Goal: Transaction & Acquisition: Purchase product/service

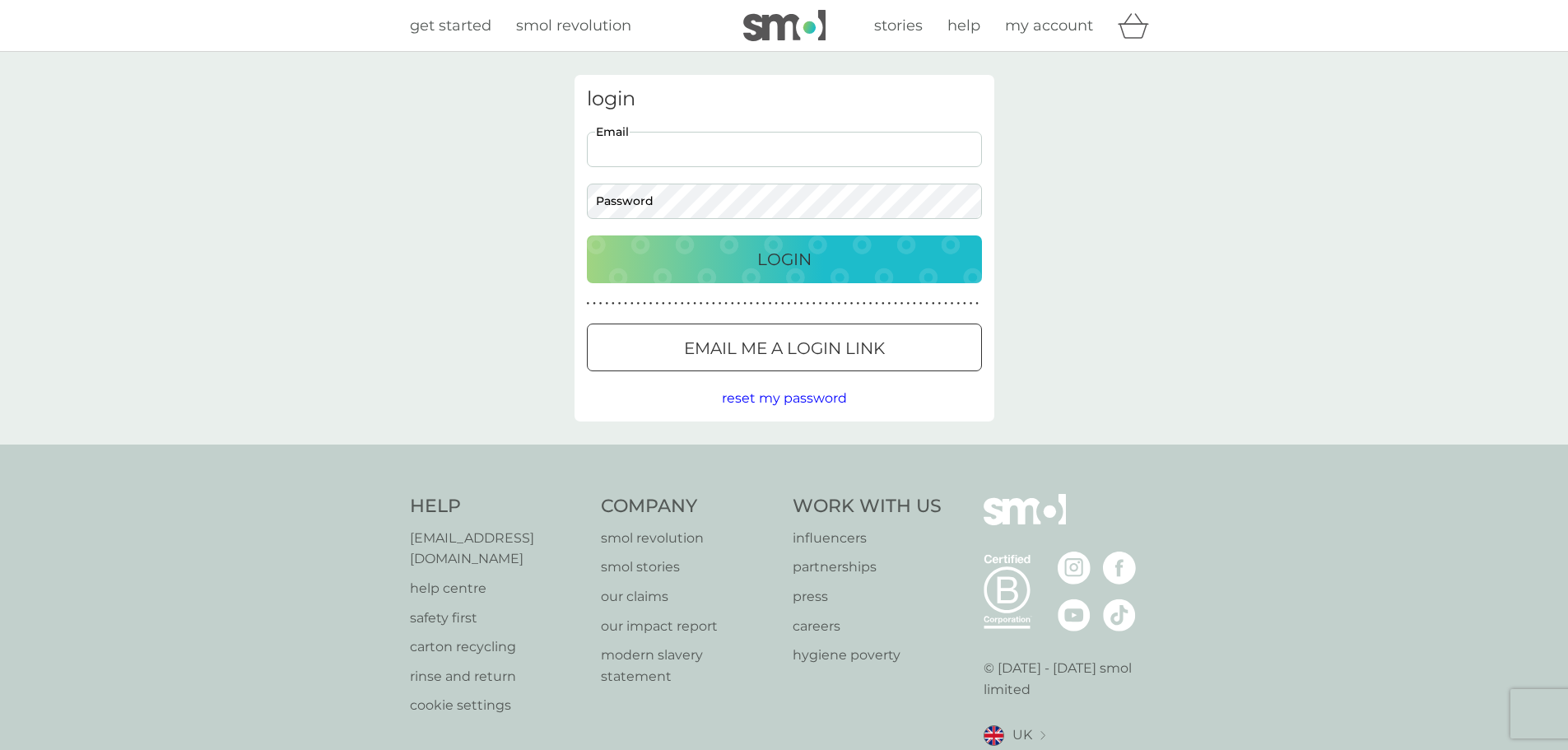
click at [665, 146] on input "Email" at bounding box center [784, 150] width 395 height 36
type input "mjc40@outlook.com"
click at [623, 251] on div "Login" at bounding box center [785, 259] width 362 height 26
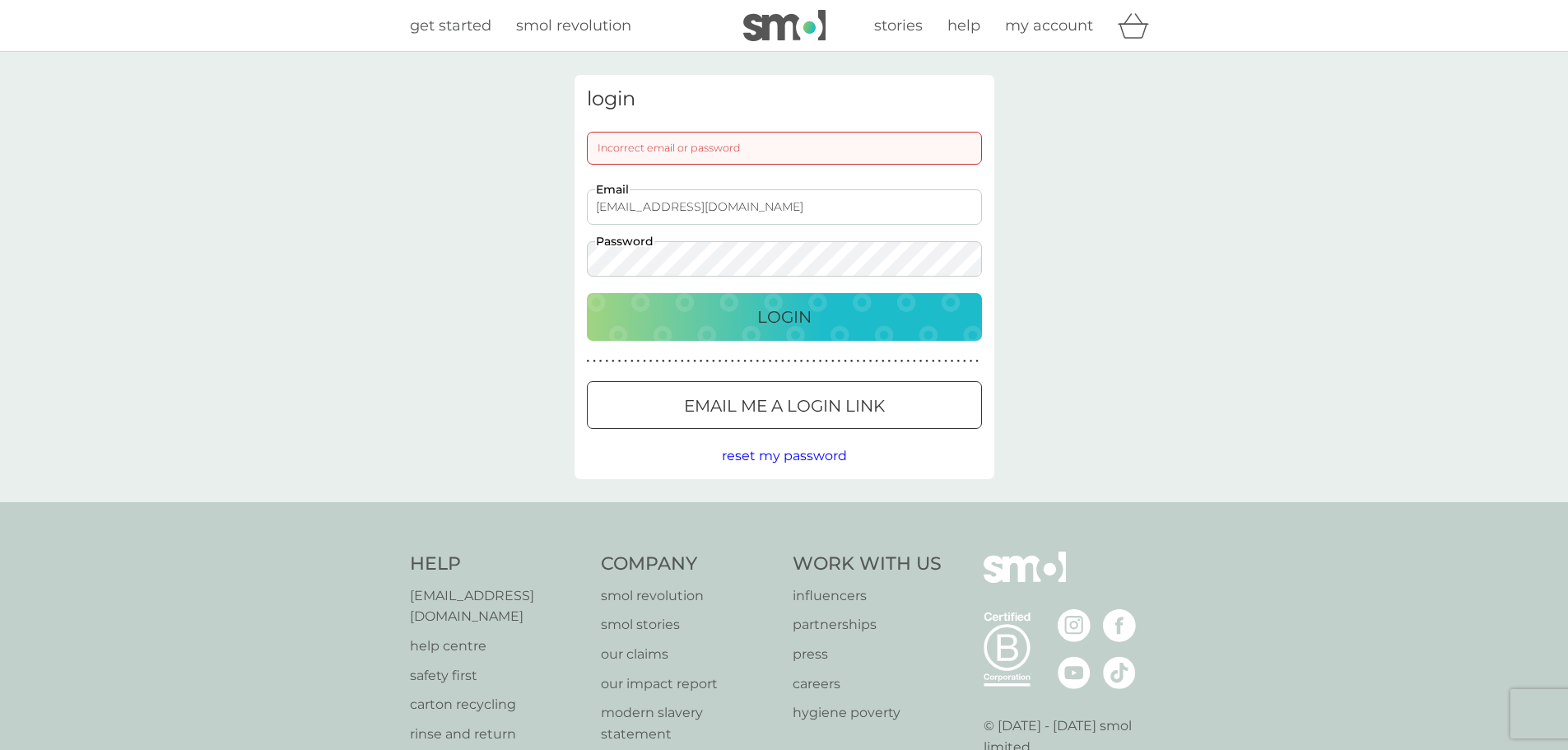
click at [683, 309] on div "Login" at bounding box center [785, 317] width 362 height 26
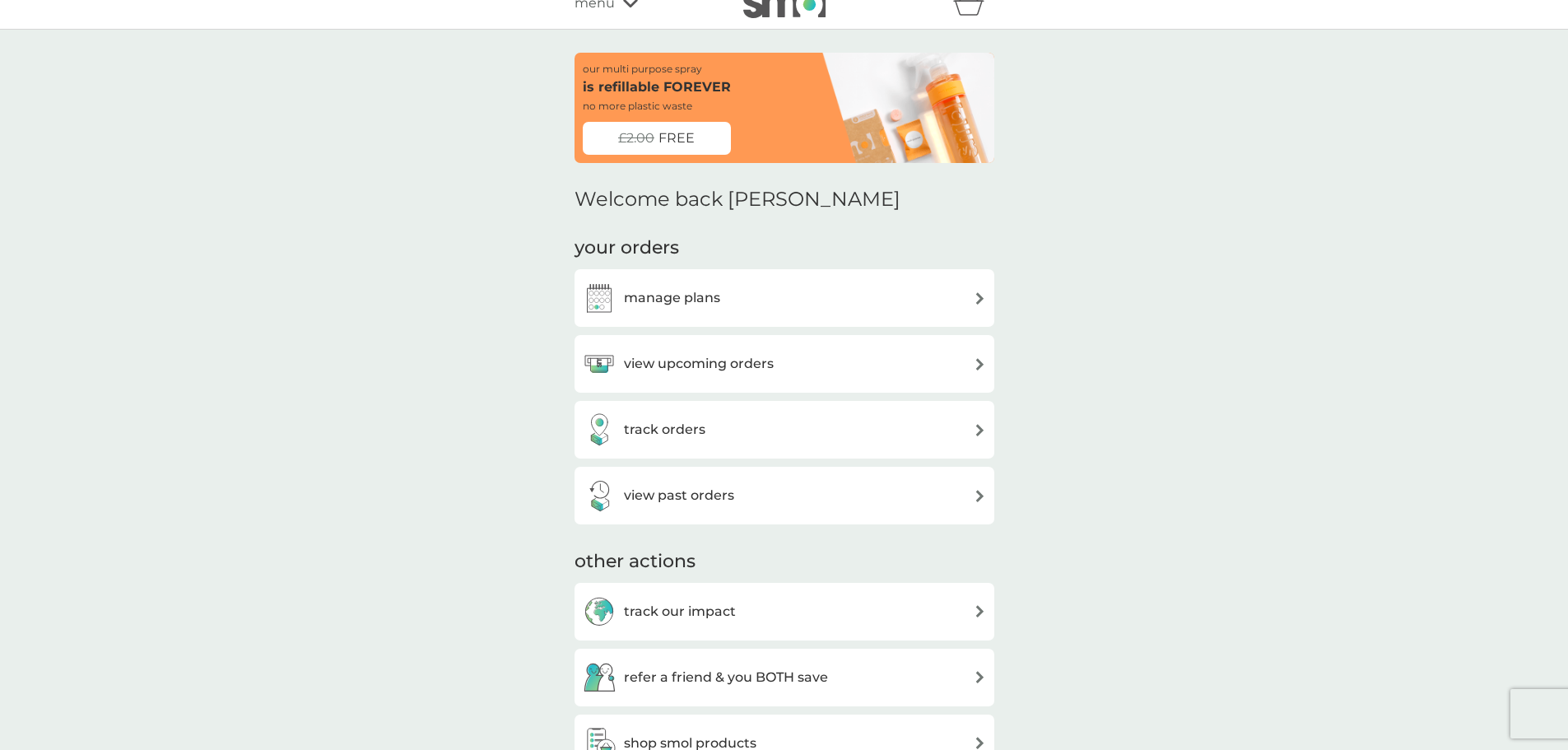
scroll to position [82, 0]
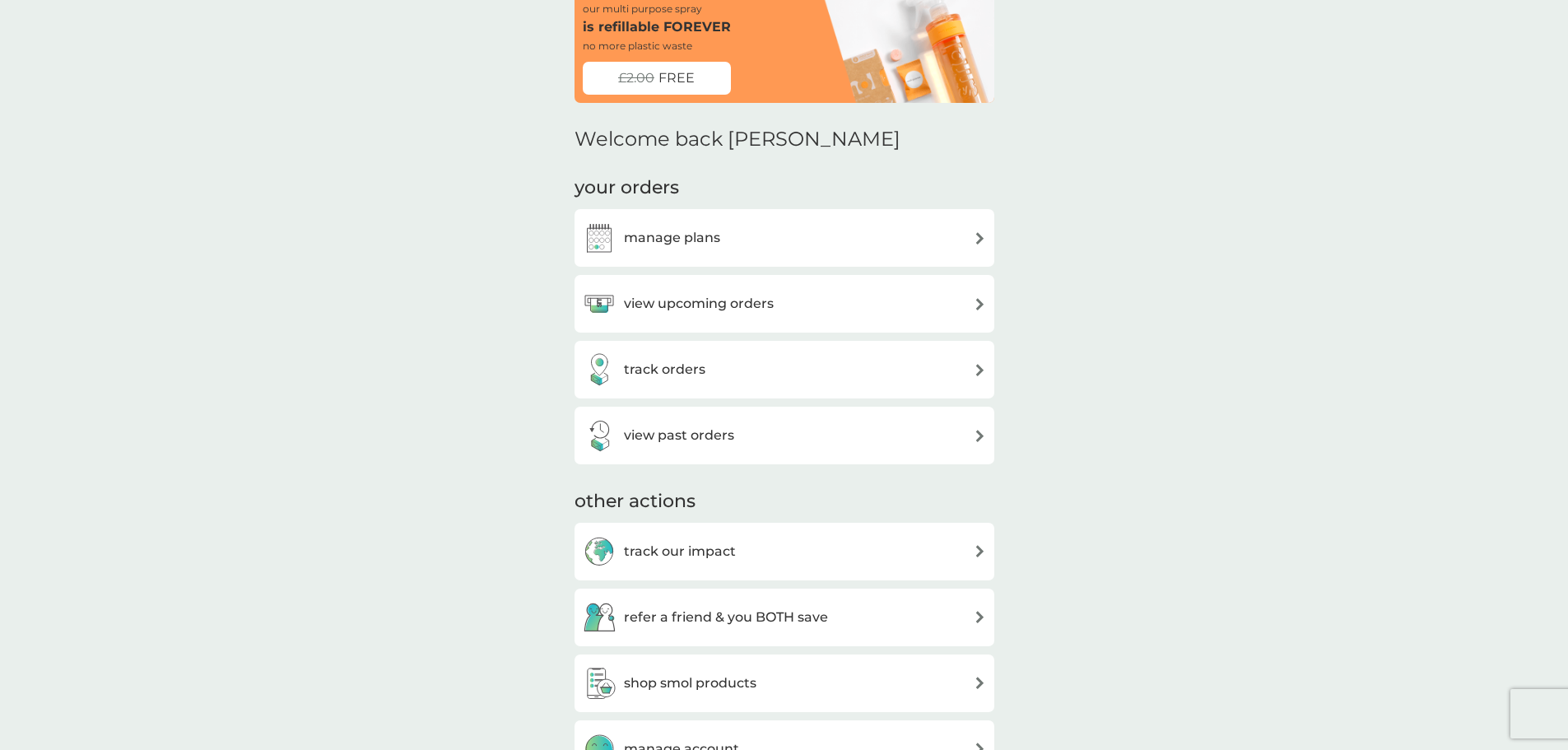
click at [603, 306] on img at bounding box center [599, 303] width 33 height 33
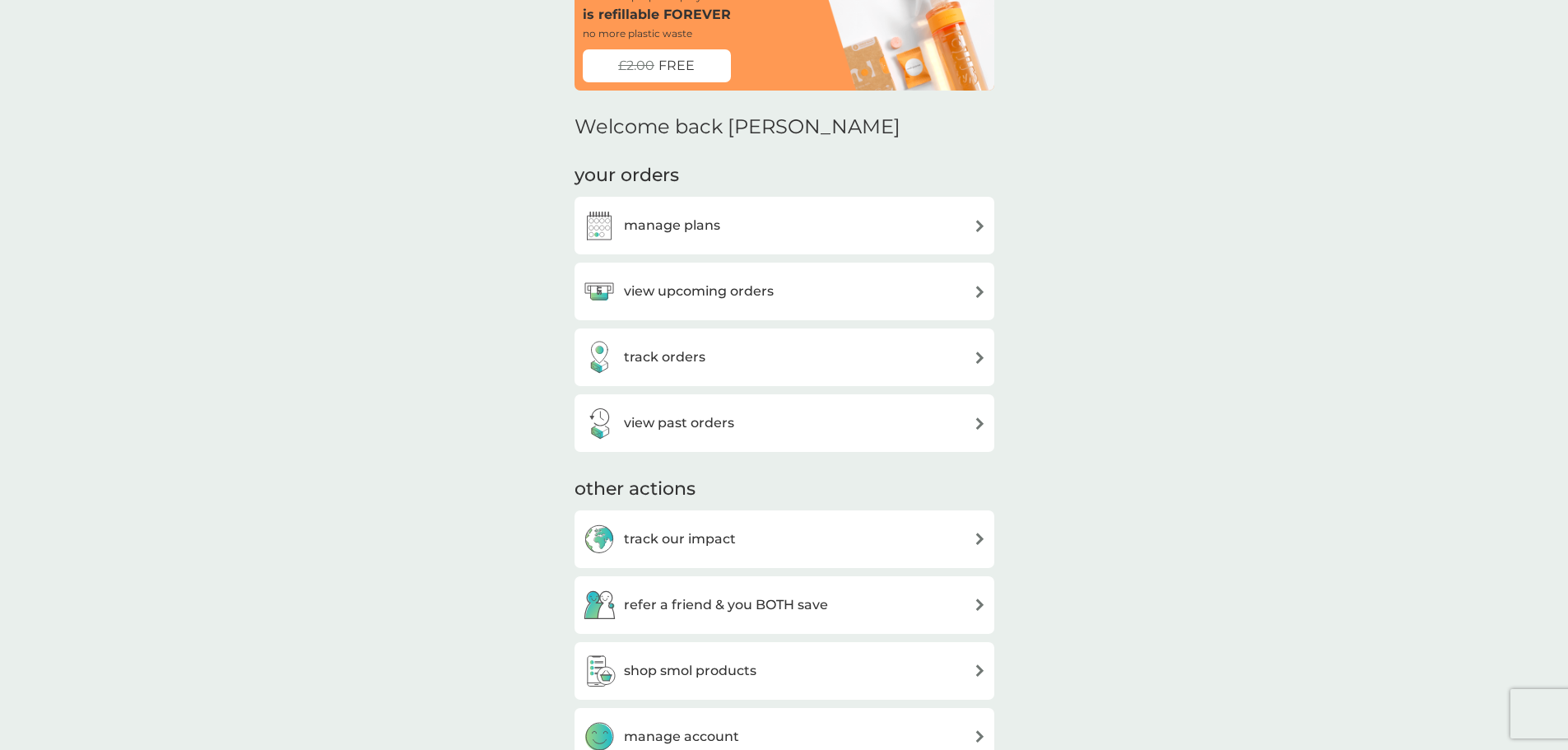
scroll to position [135, 0]
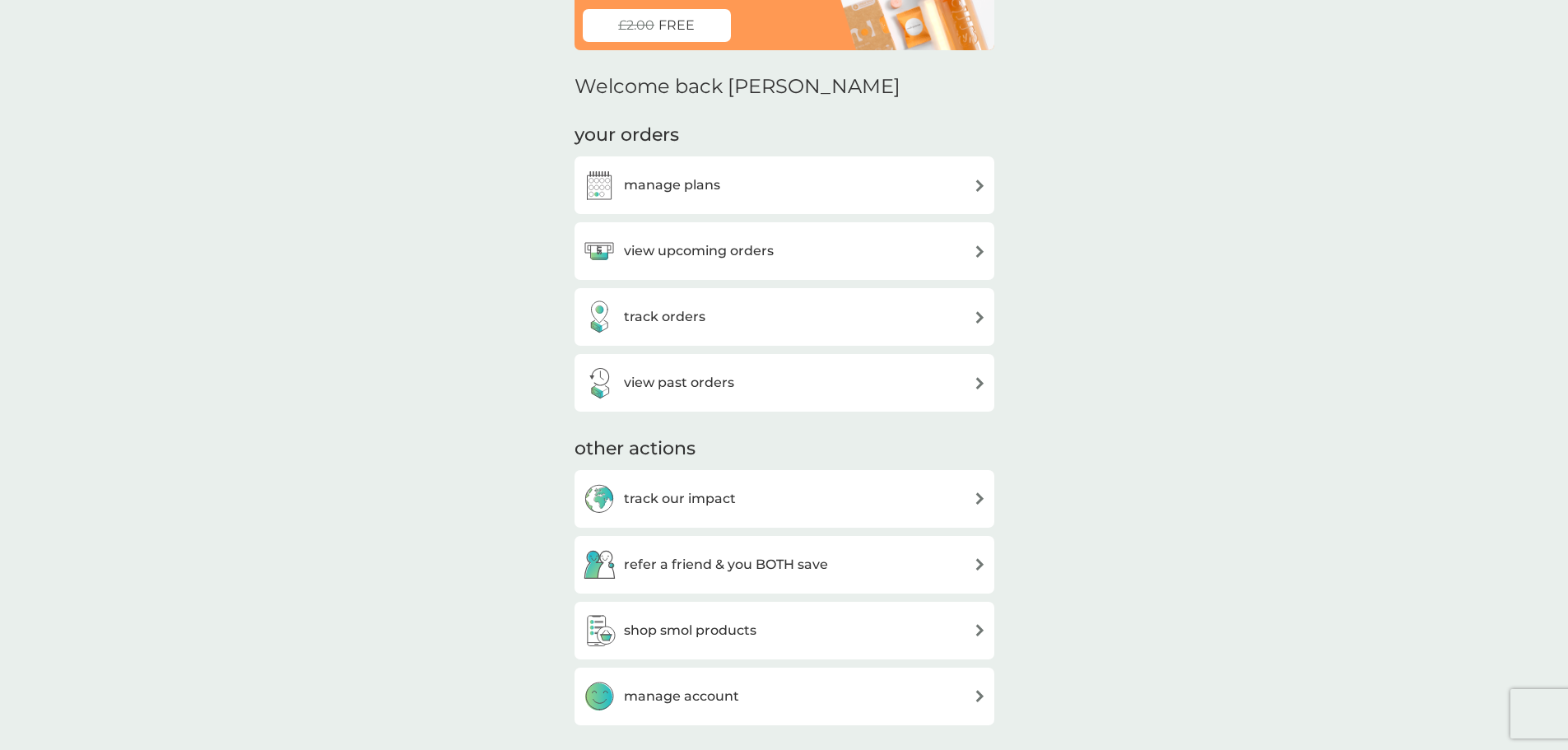
click at [613, 385] on img at bounding box center [599, 383] width 33 height 33
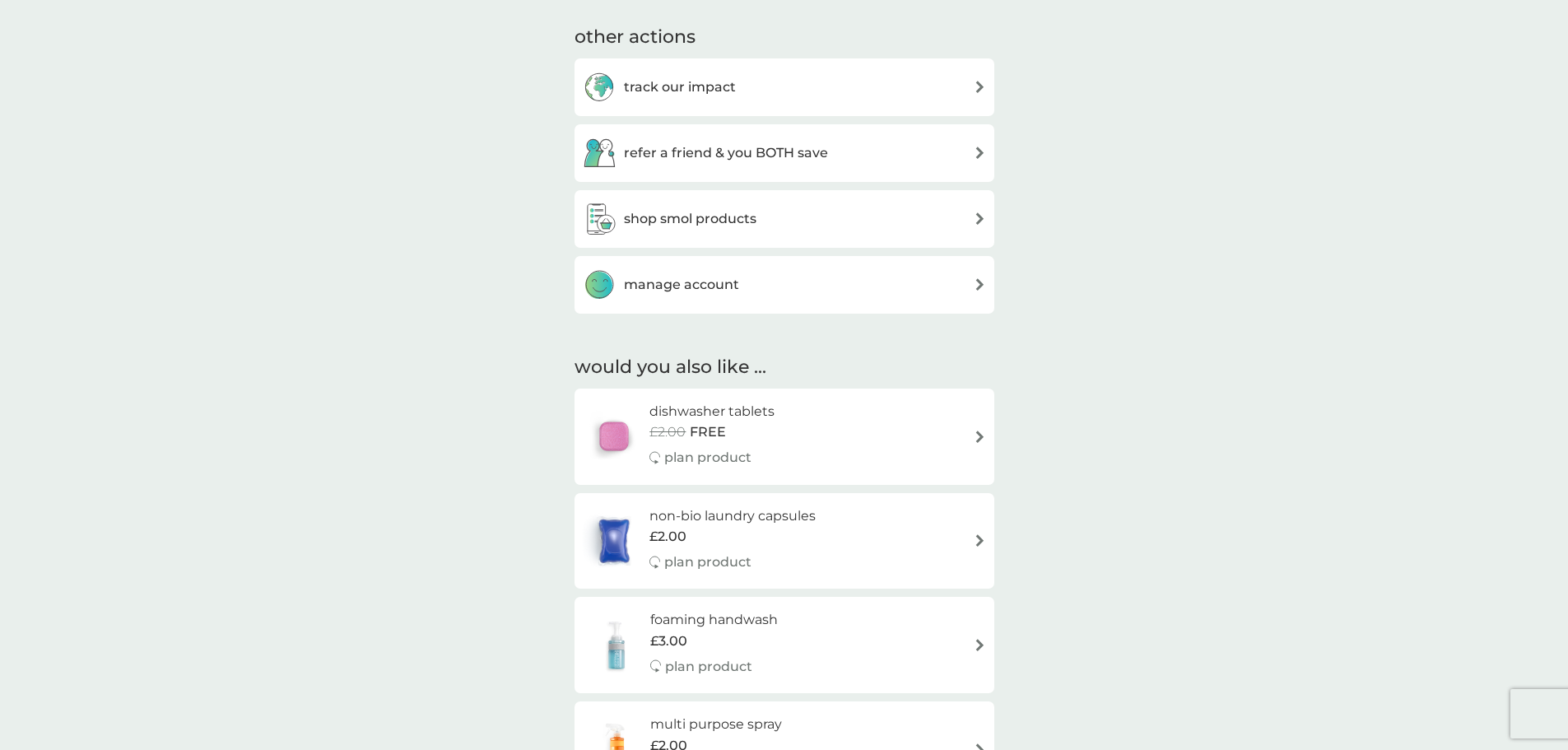
scroll to position [629, 0]
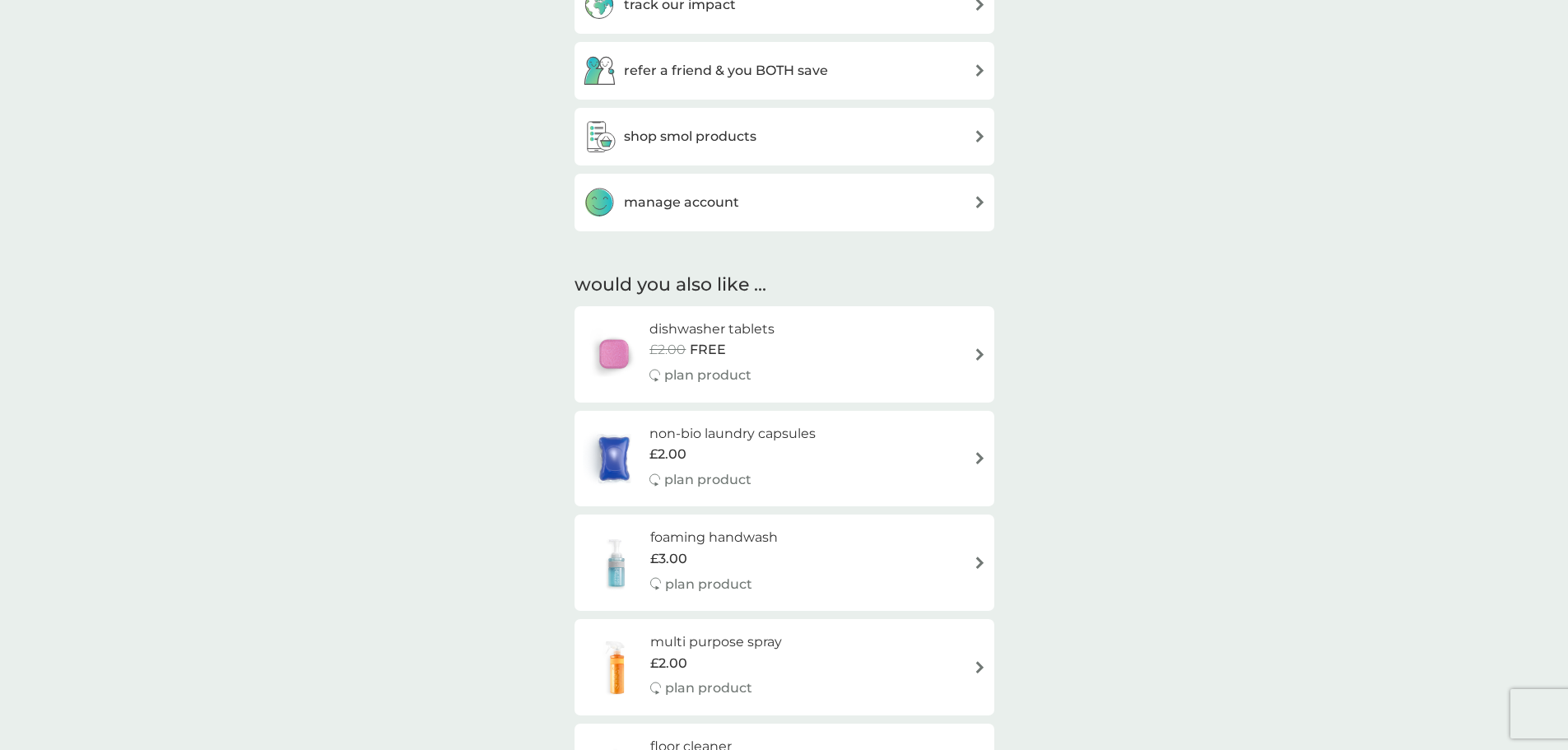
click at [923, 359] on div "dishwasher tablets £2.00 FREE plan product" at bounding box center [784, 354] width 403 height 72
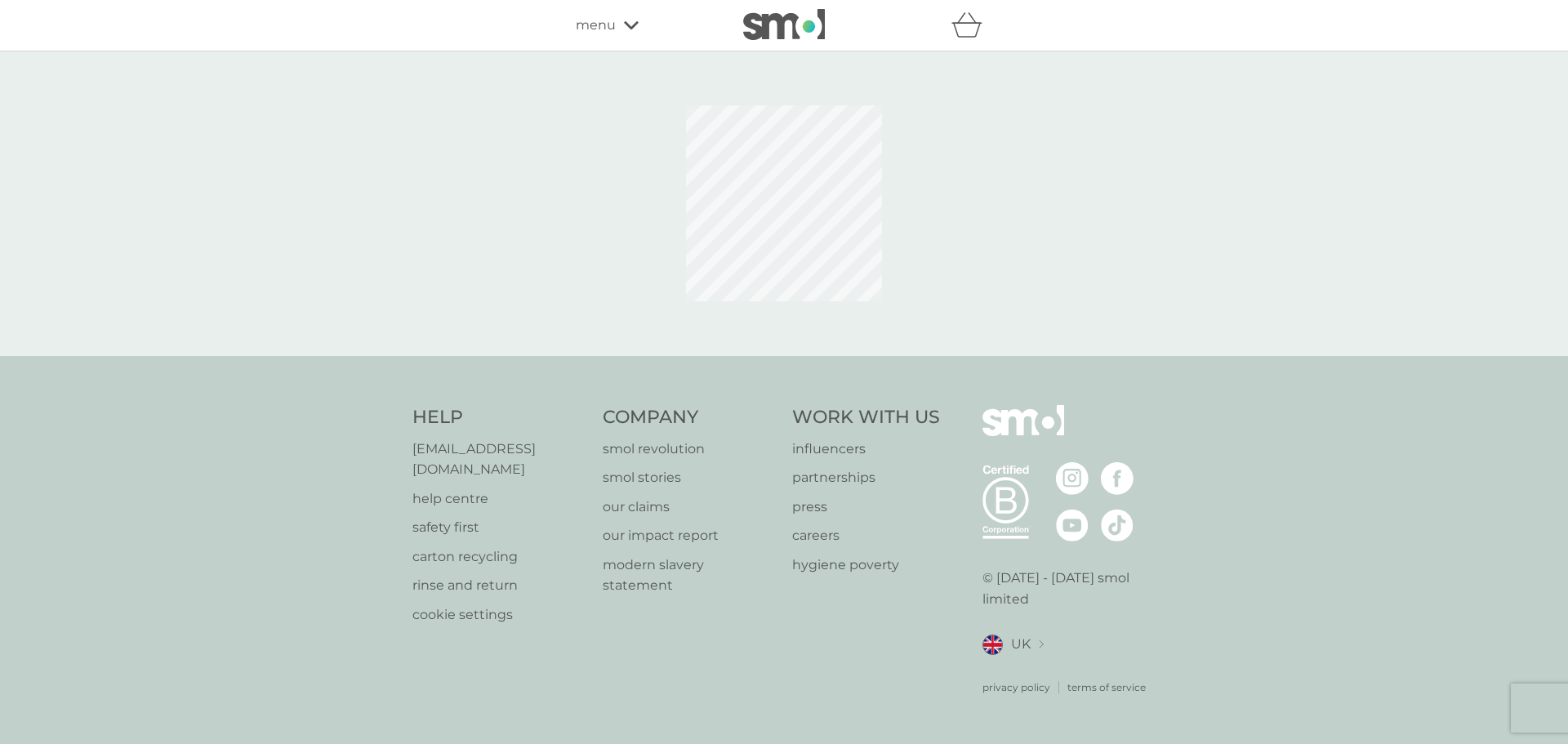
select select "42"
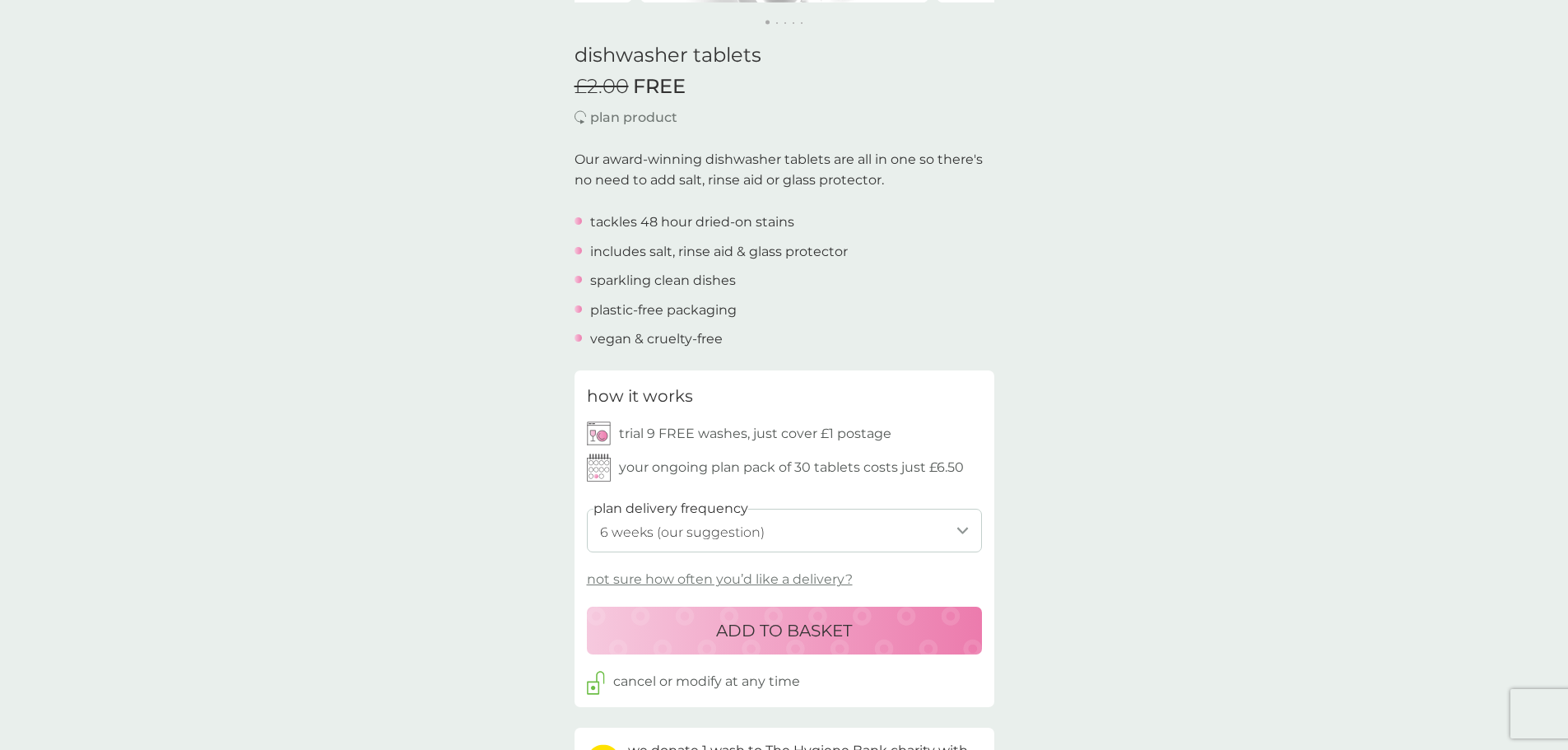
scroll to position [494, 0]
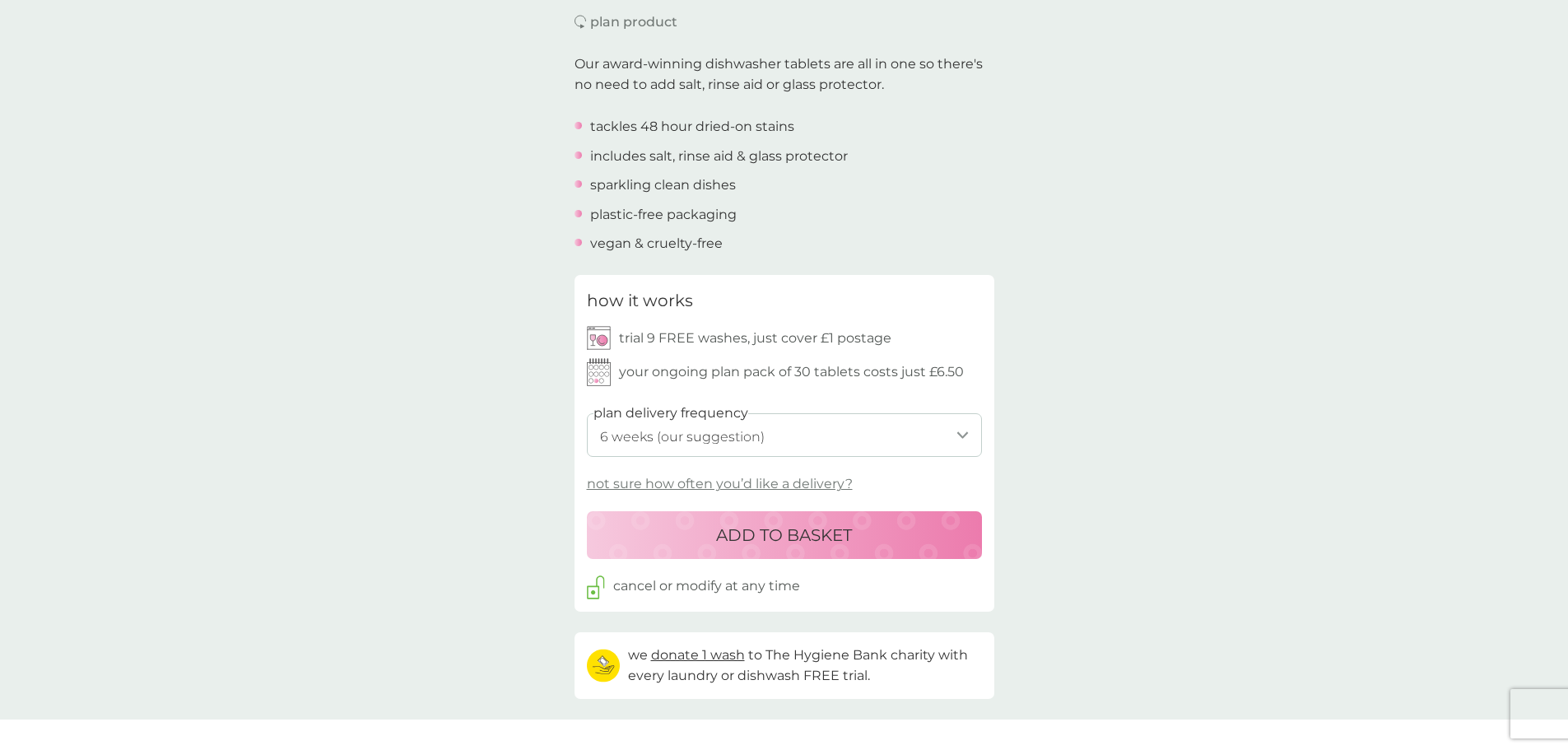
drag, startPoint x: 799, startPoint y: 535, endPoint x: 367, endPoint y: 463, distance: 438.0
click at [367, 463] on div "back Dishwasher tablets Started using the dishwasher tabs 3-[DATE].....I’m stil…" at bounding box center [784, 610] width 1568 height 2060
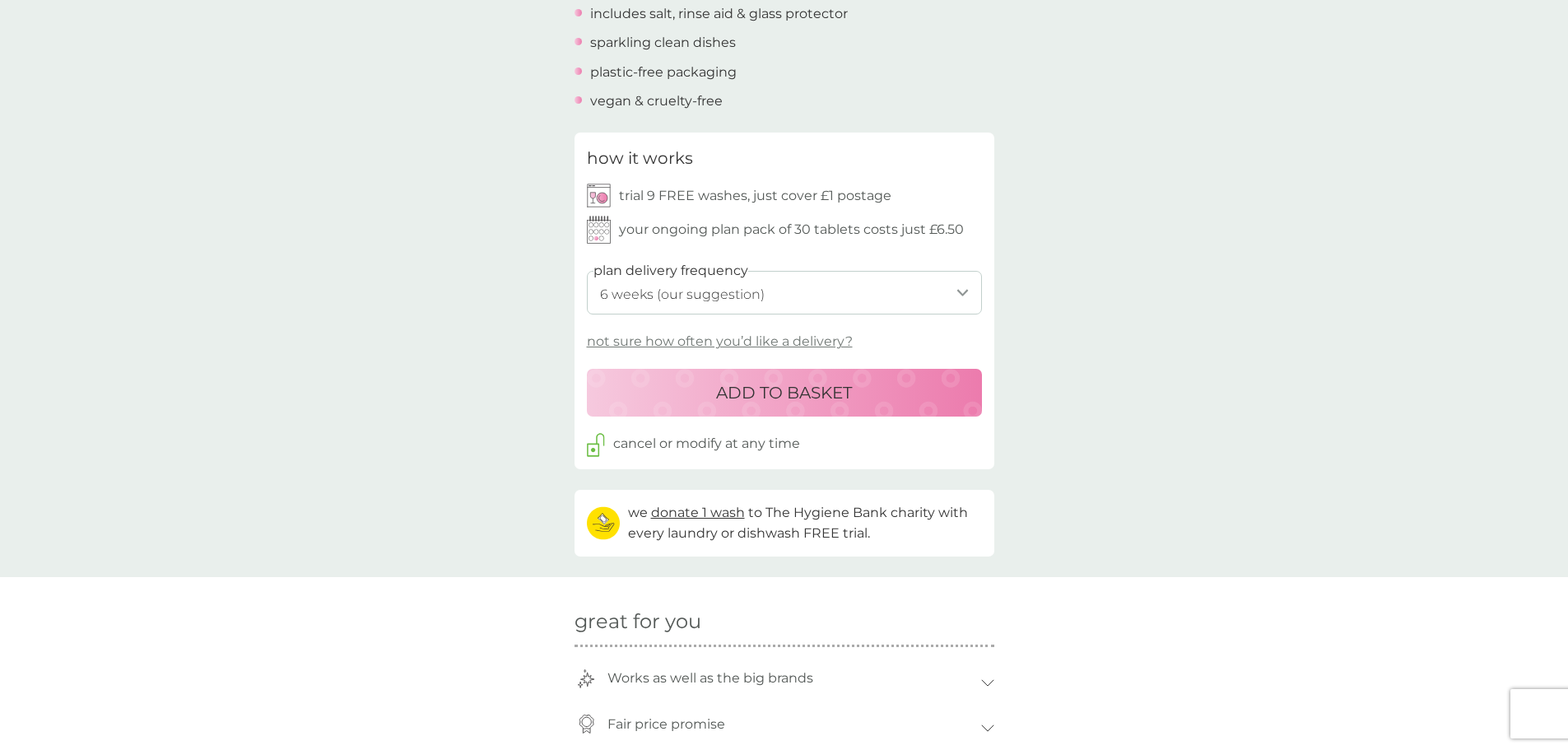
scroll to position [659, 0]
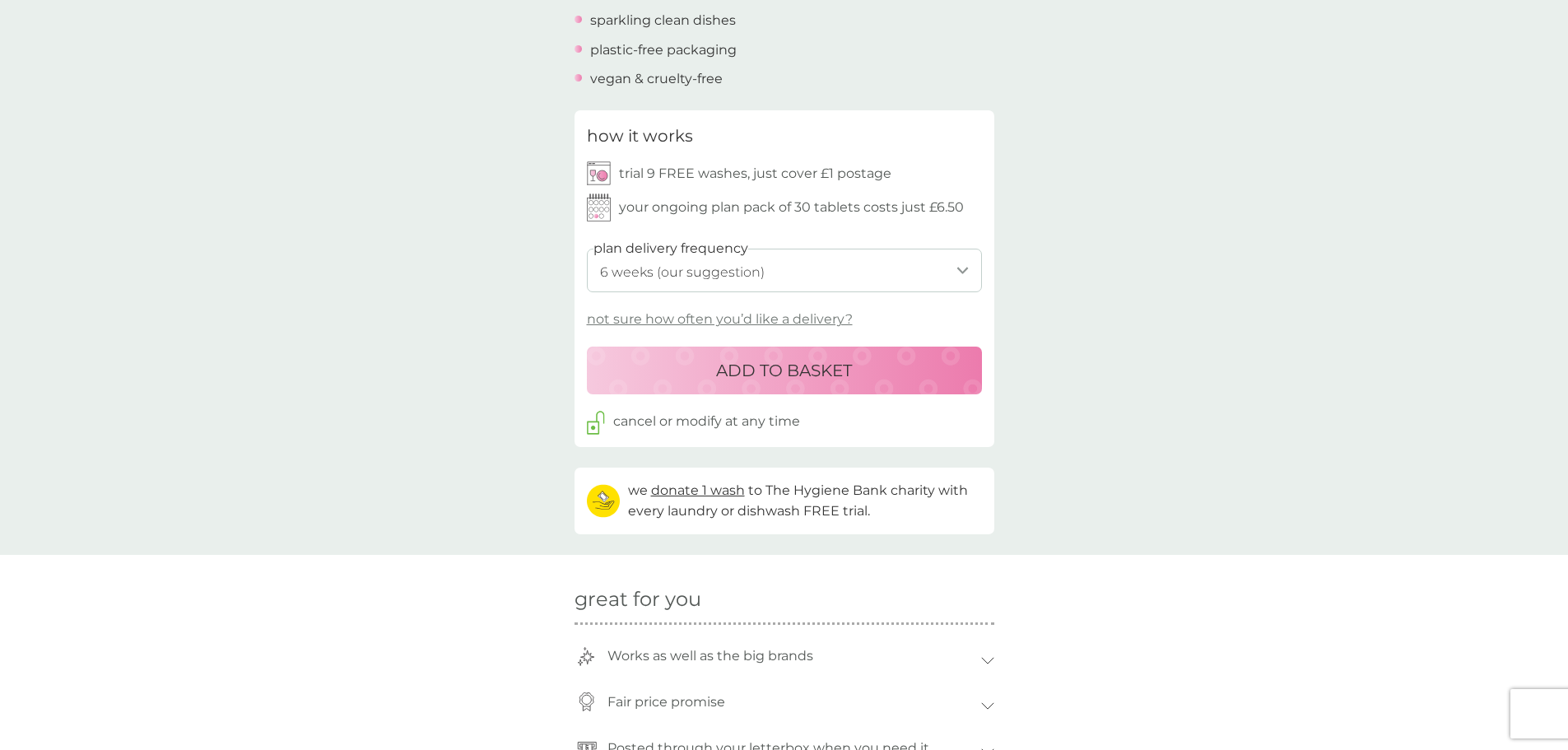
click at [766, 376] on p "ADD TO BASKET" at bounding box center [784, 370] width 135 height 26
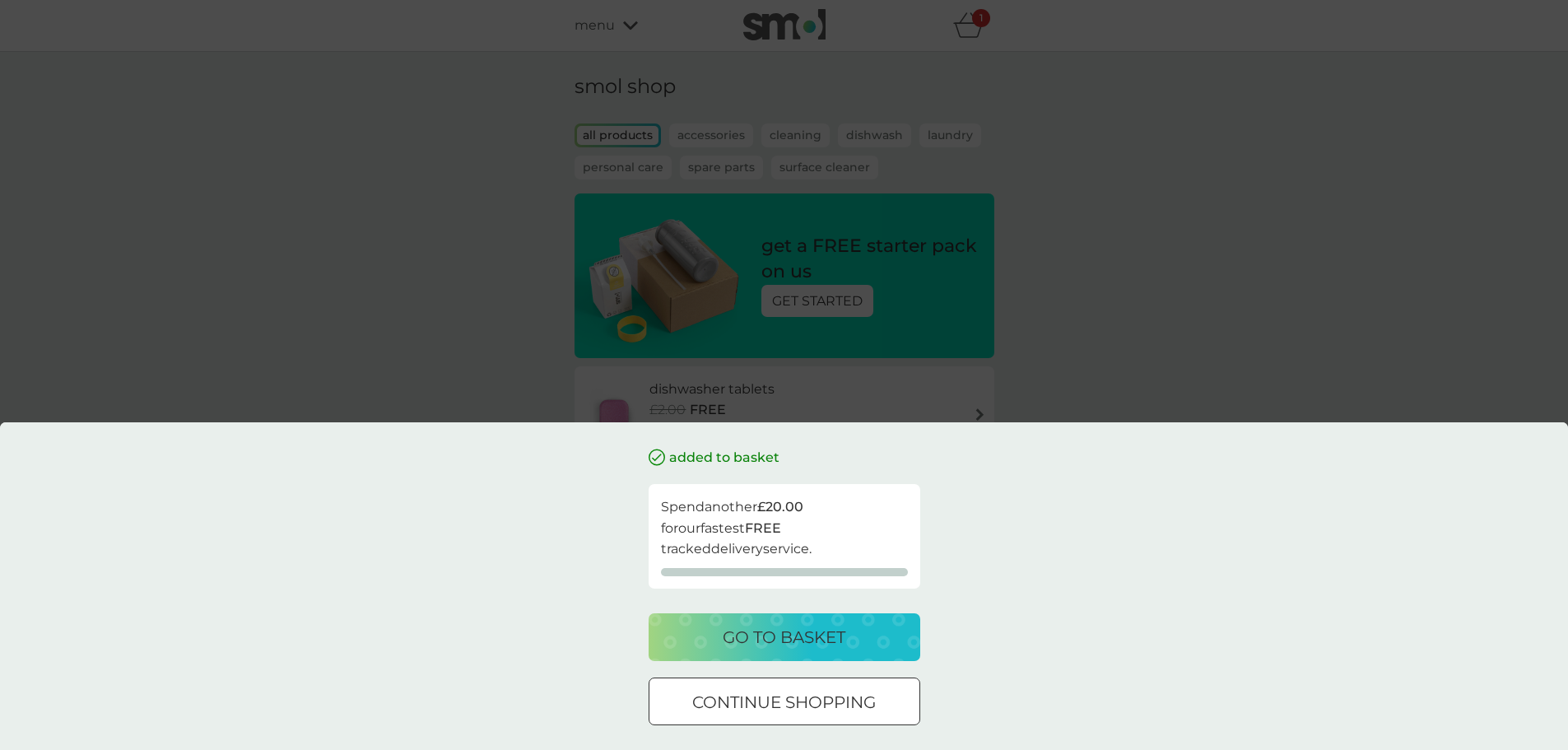
click at [756, 708] on div at bounding box center [785, 703] width 59 height 17
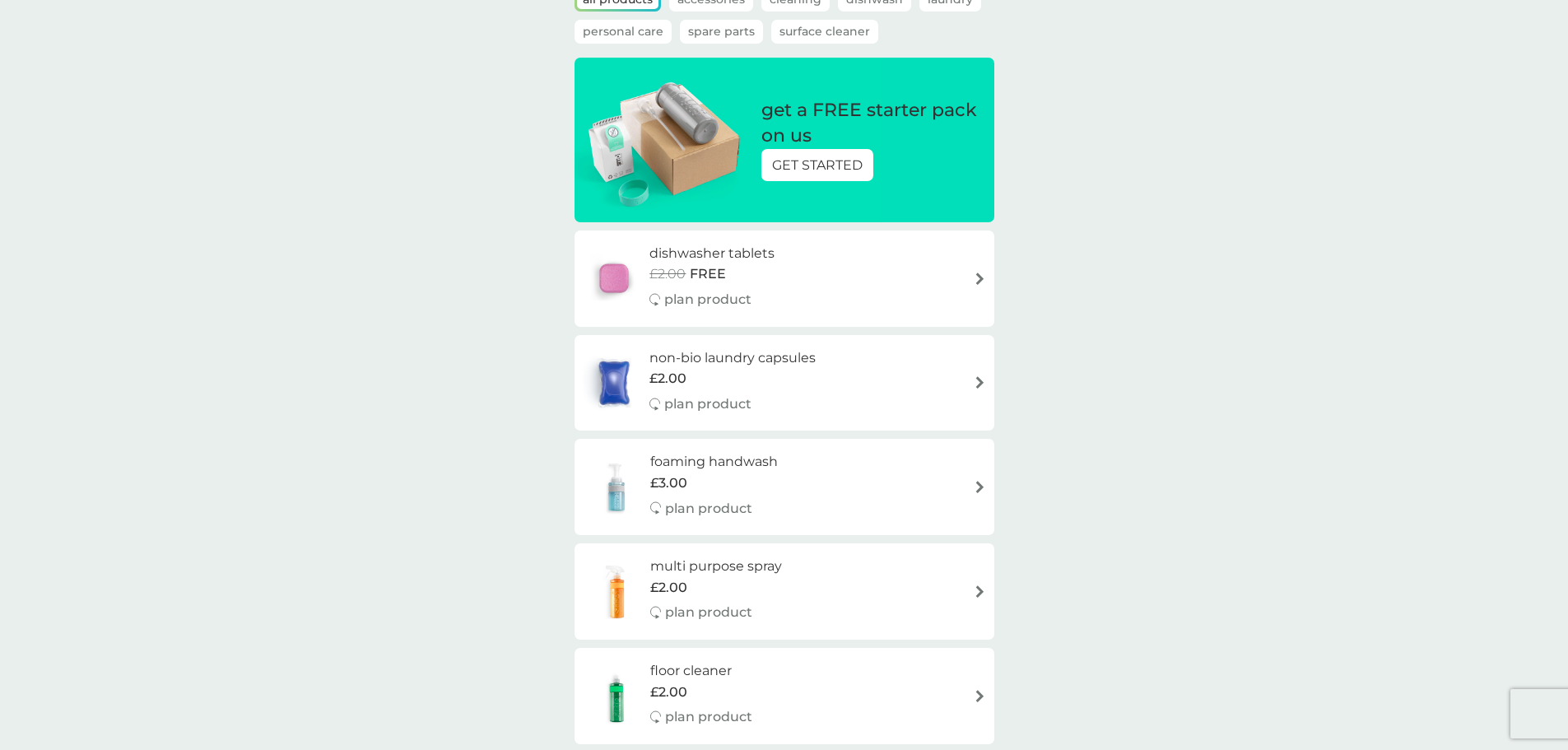
scroll to position [164, 0]
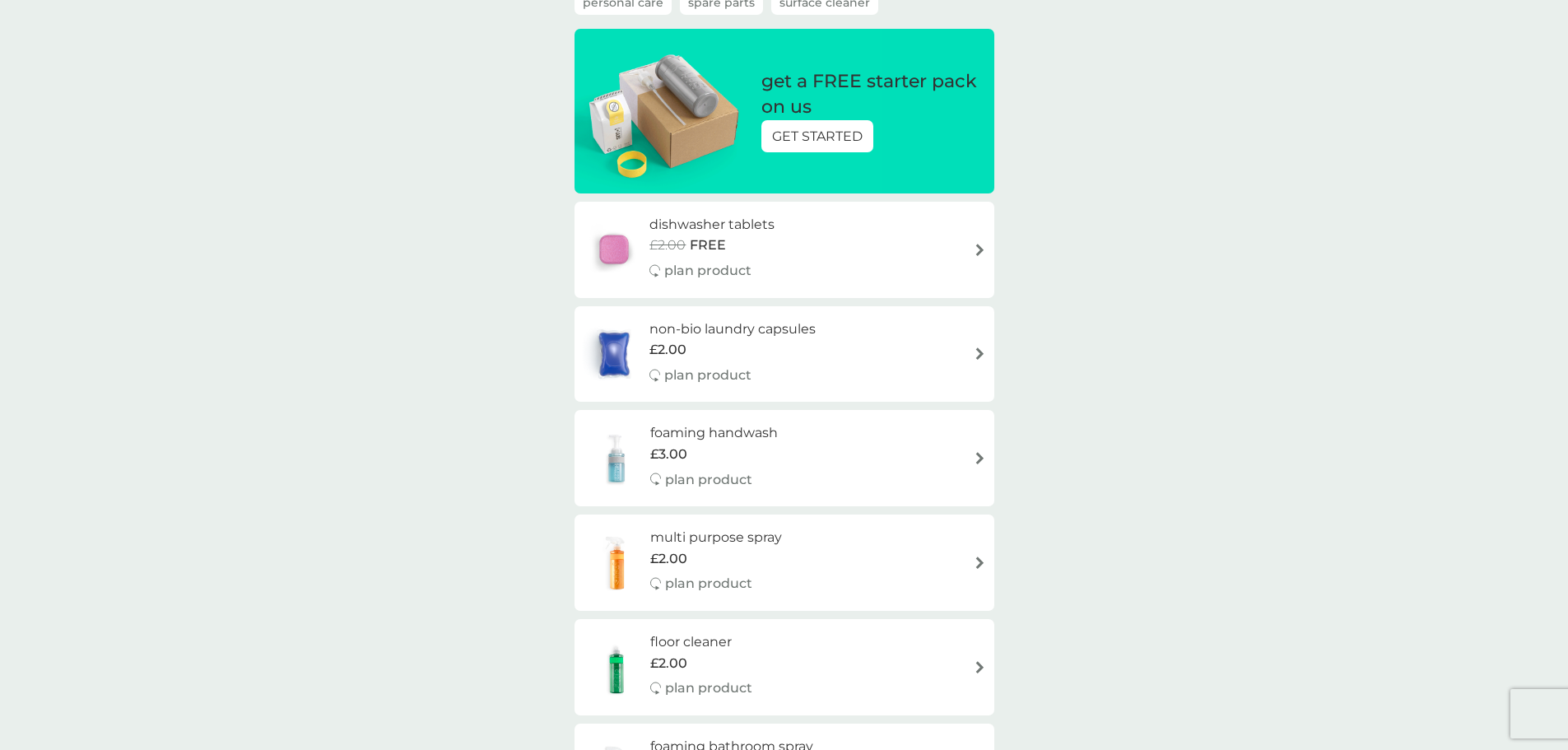
click at [982, 460] on img at bounding box center [980, 458] width 13 height 13
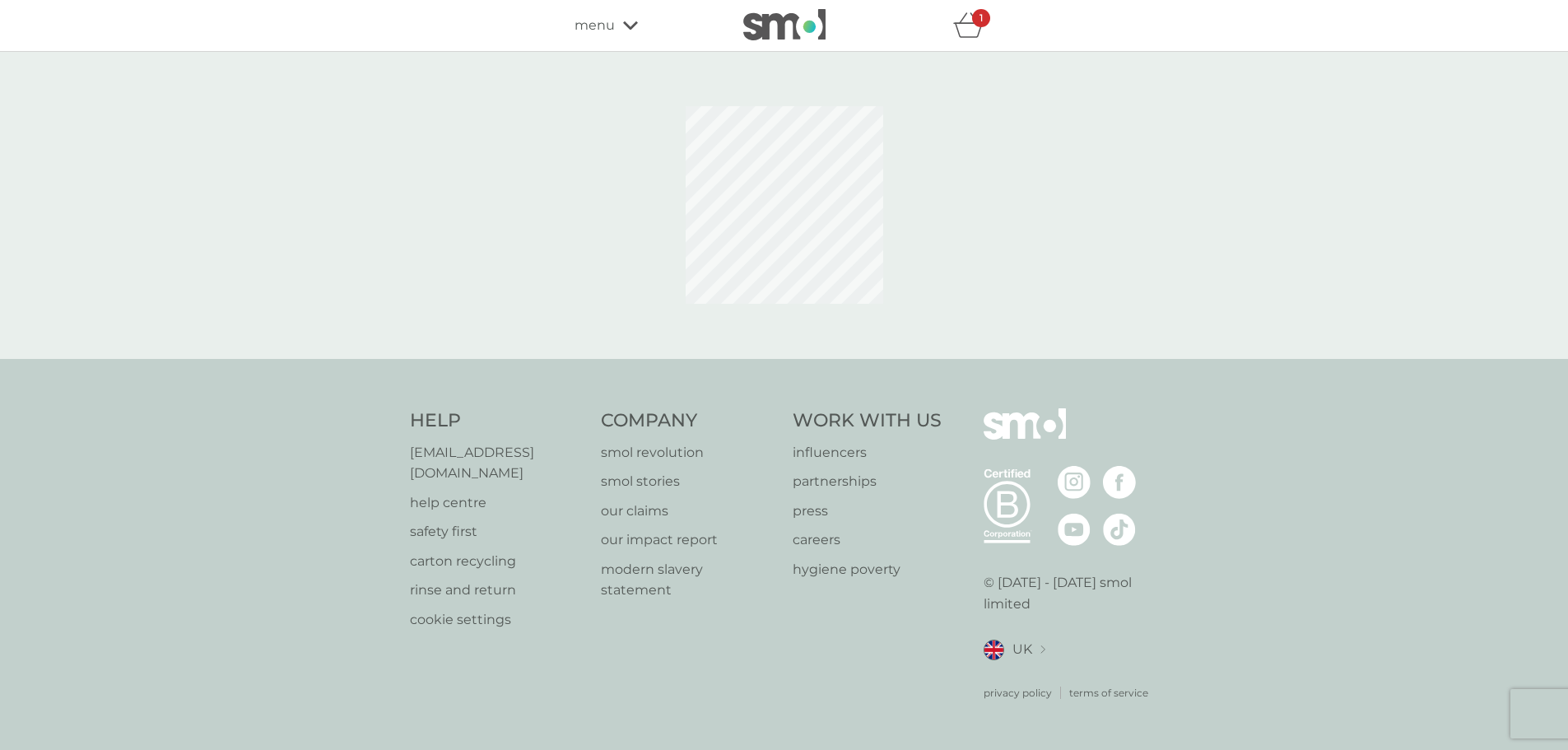
select select "119"
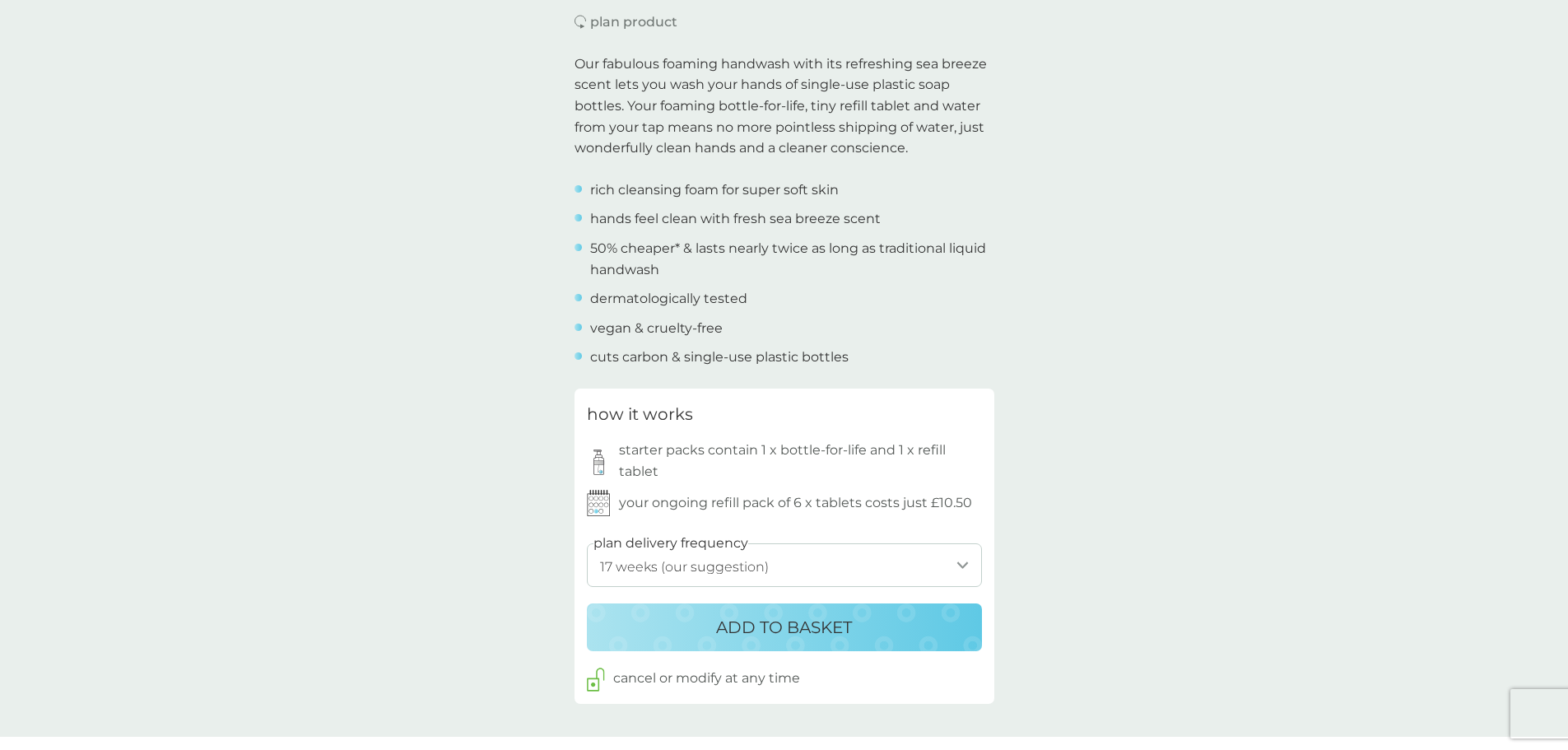
scroll to position [576, 0]
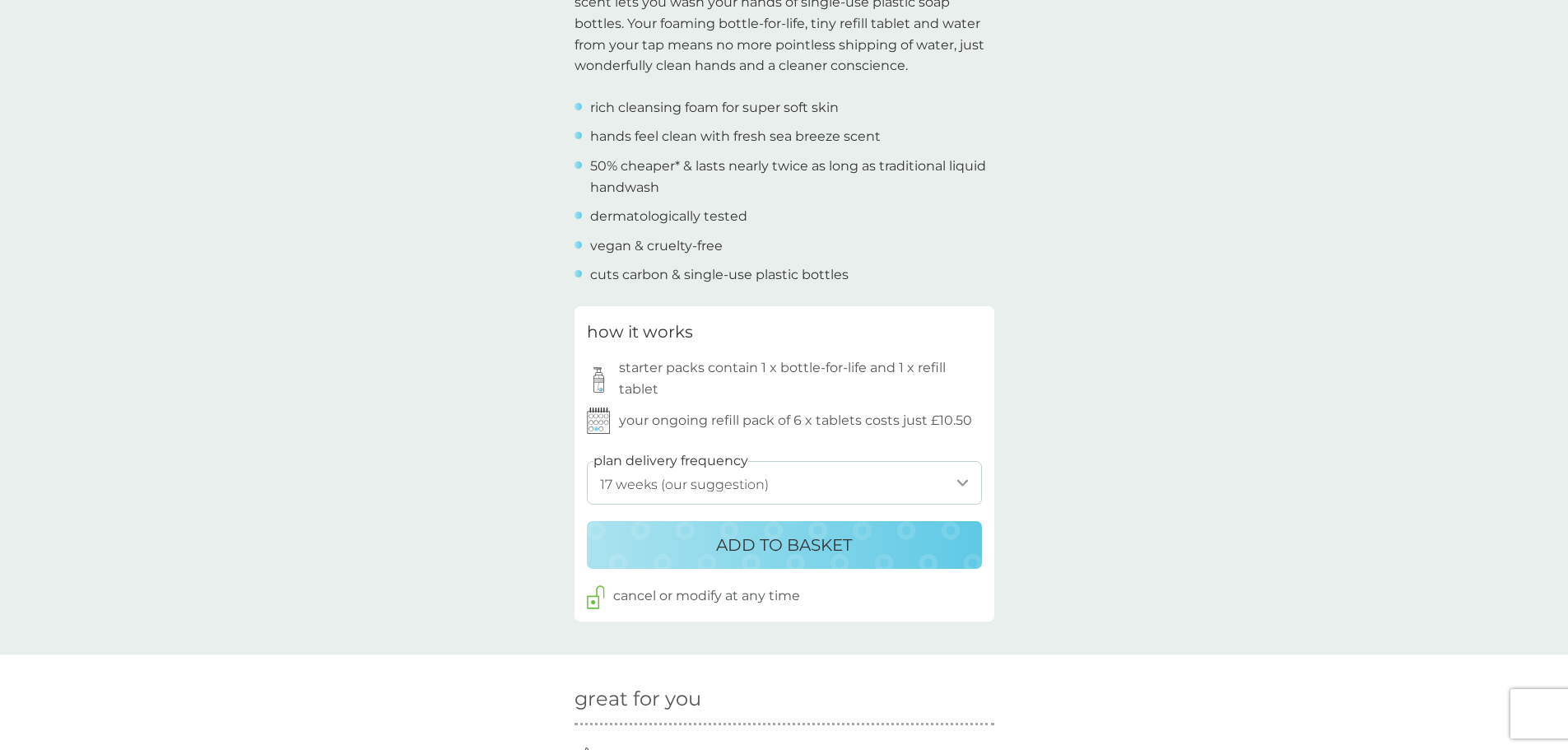
click at [690, 477] on select "1 week 2 weeks 3 weeks 4 weeks 5 weeks 6 weeks 7 weeks 8 weeks 9 weeks 10 weeks…" at bounding box center [784, 483] width 395 height 44
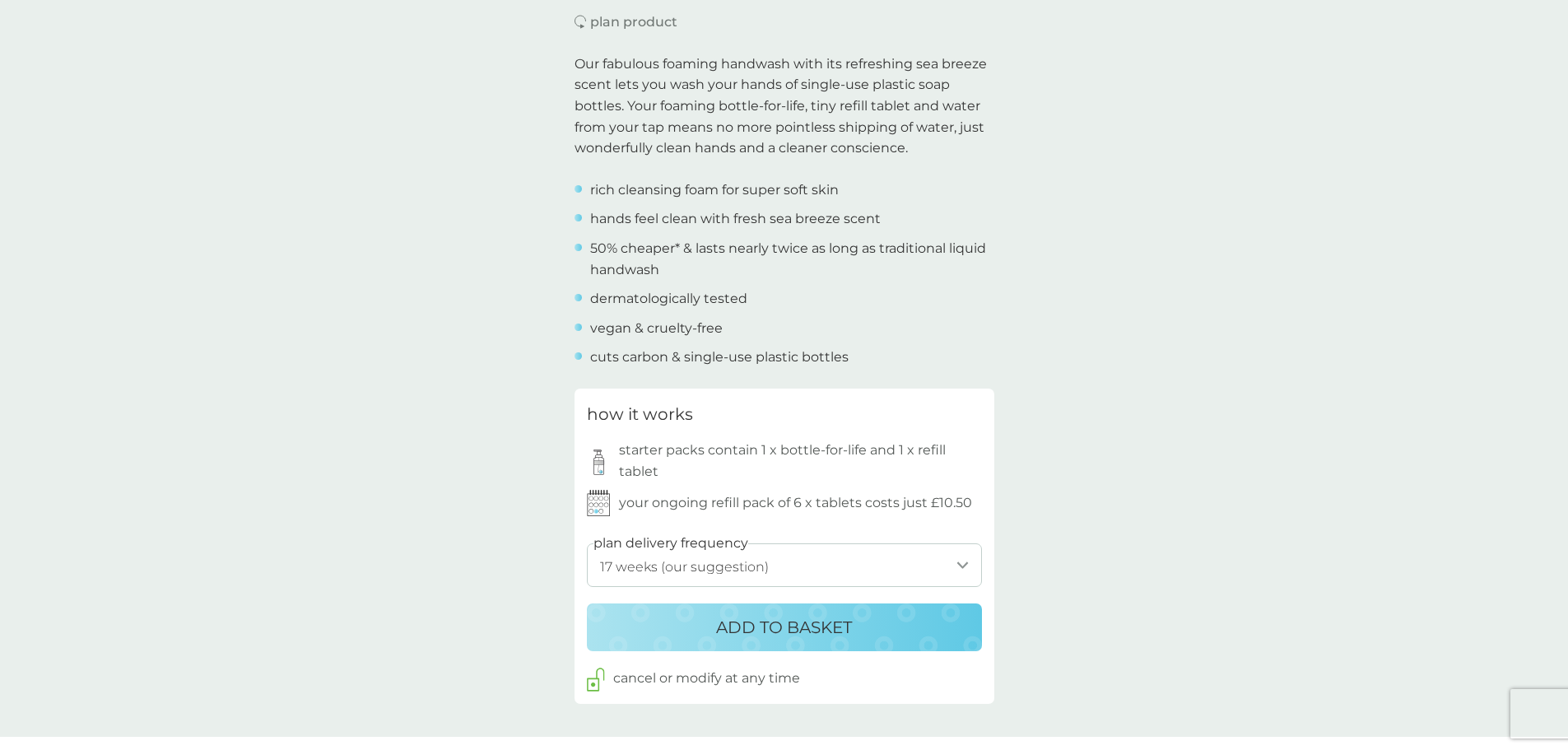
click at [769, 634] on p "ADD TO BASKET" at bounding box center [784, 626] width 135 height 26
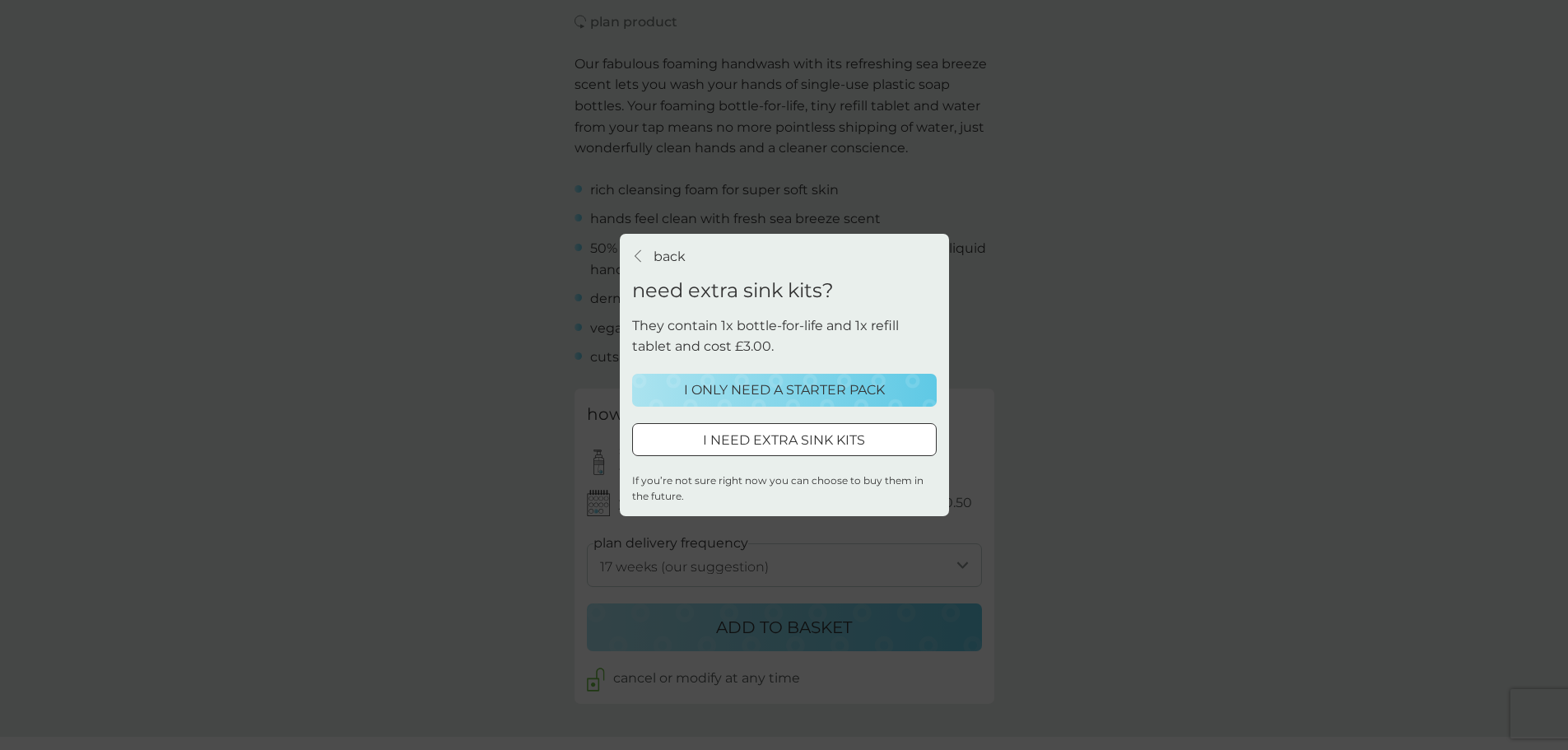
click at [707, 440] on p "I NEED EXTRA SINK KITS" at bounding box center [784, 440] width 163 height 21
select select "119"
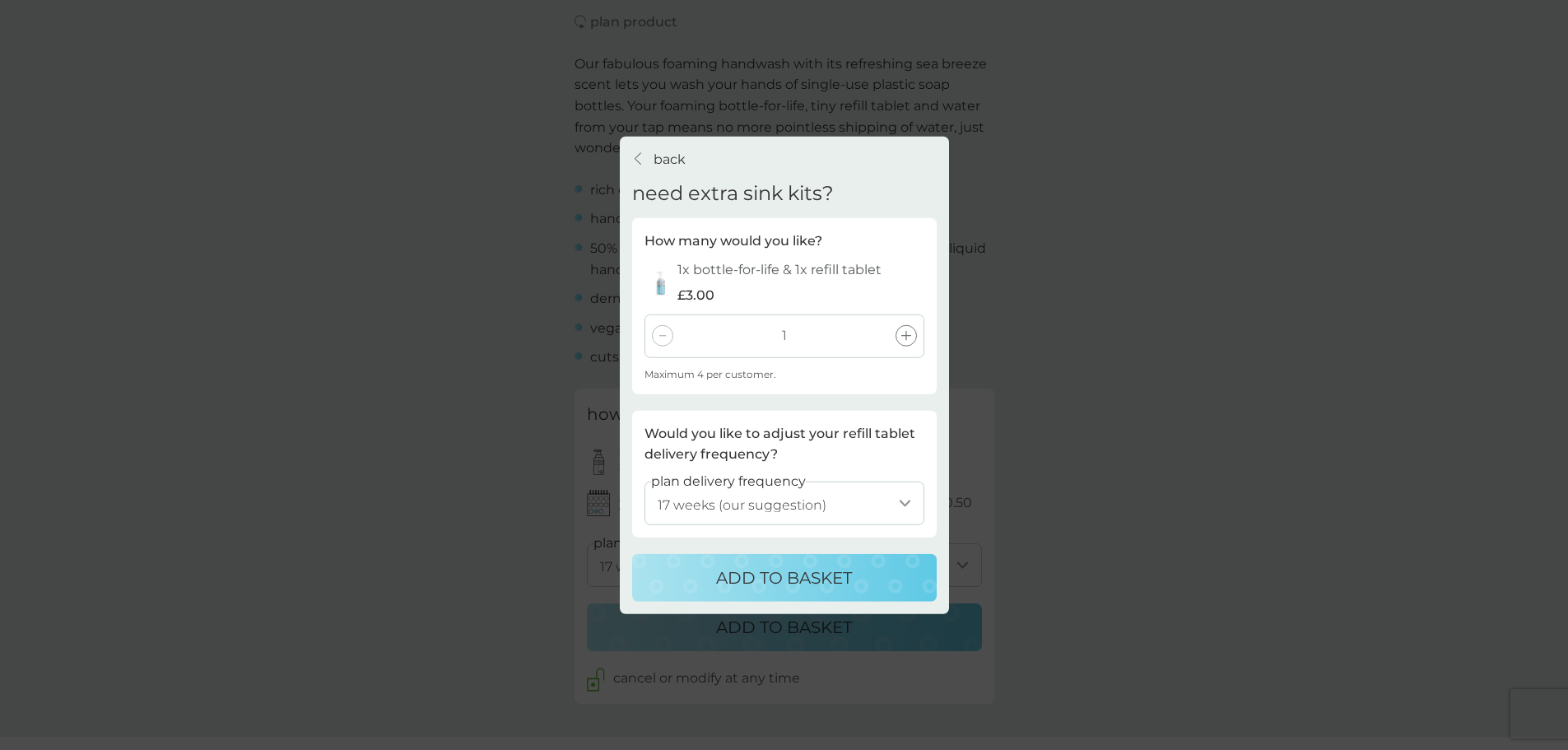
click at [903, 334] on icon at bounding box center [907, 336] width 10 height 10
click at [816, 578] on p "ADD TO BASKET" at bounding box center [784, 577] width 135 height 26
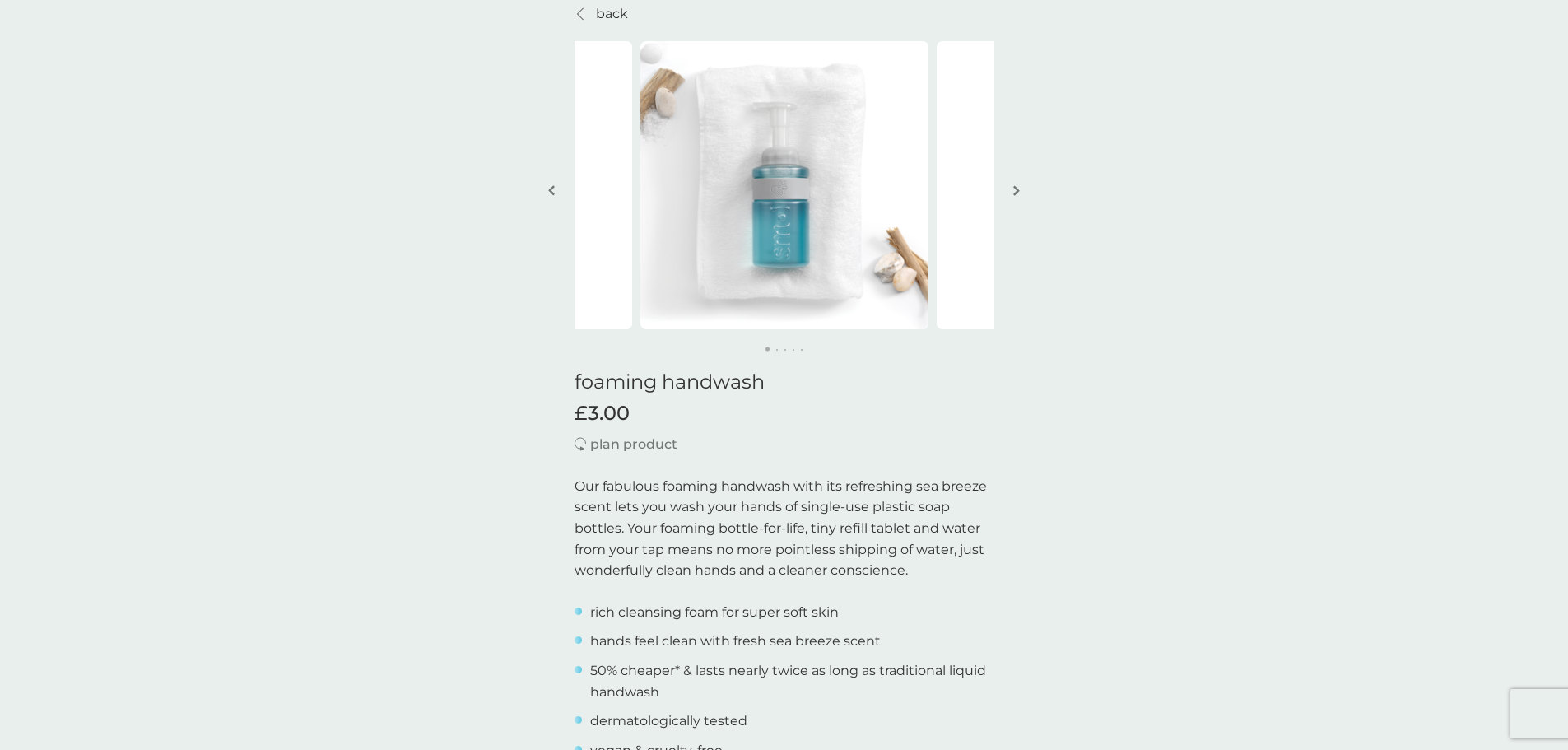
scroll to position [0, 0]
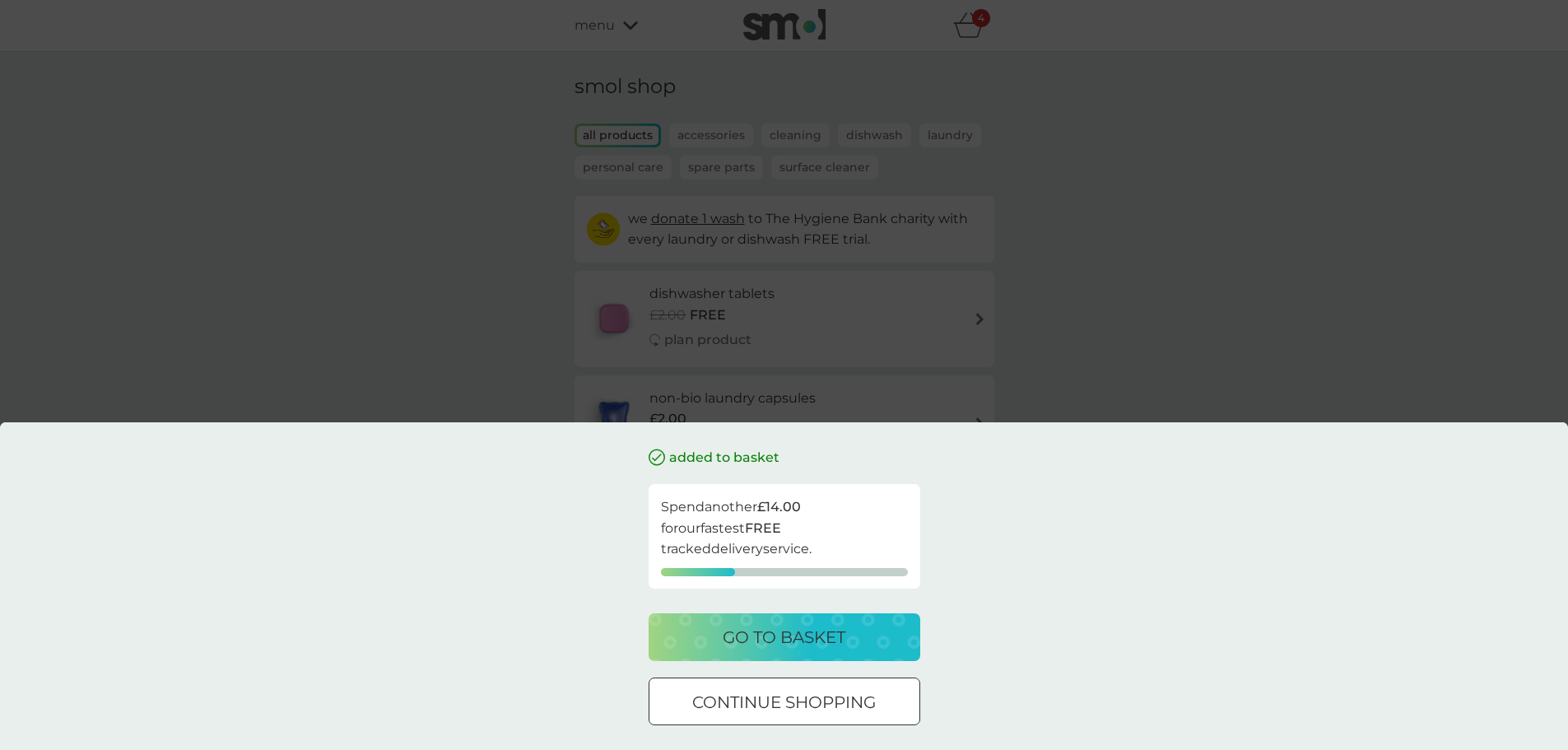
click at [776, 641] on p "go to basket" at bounding box center [784, 637] width 123 height 26
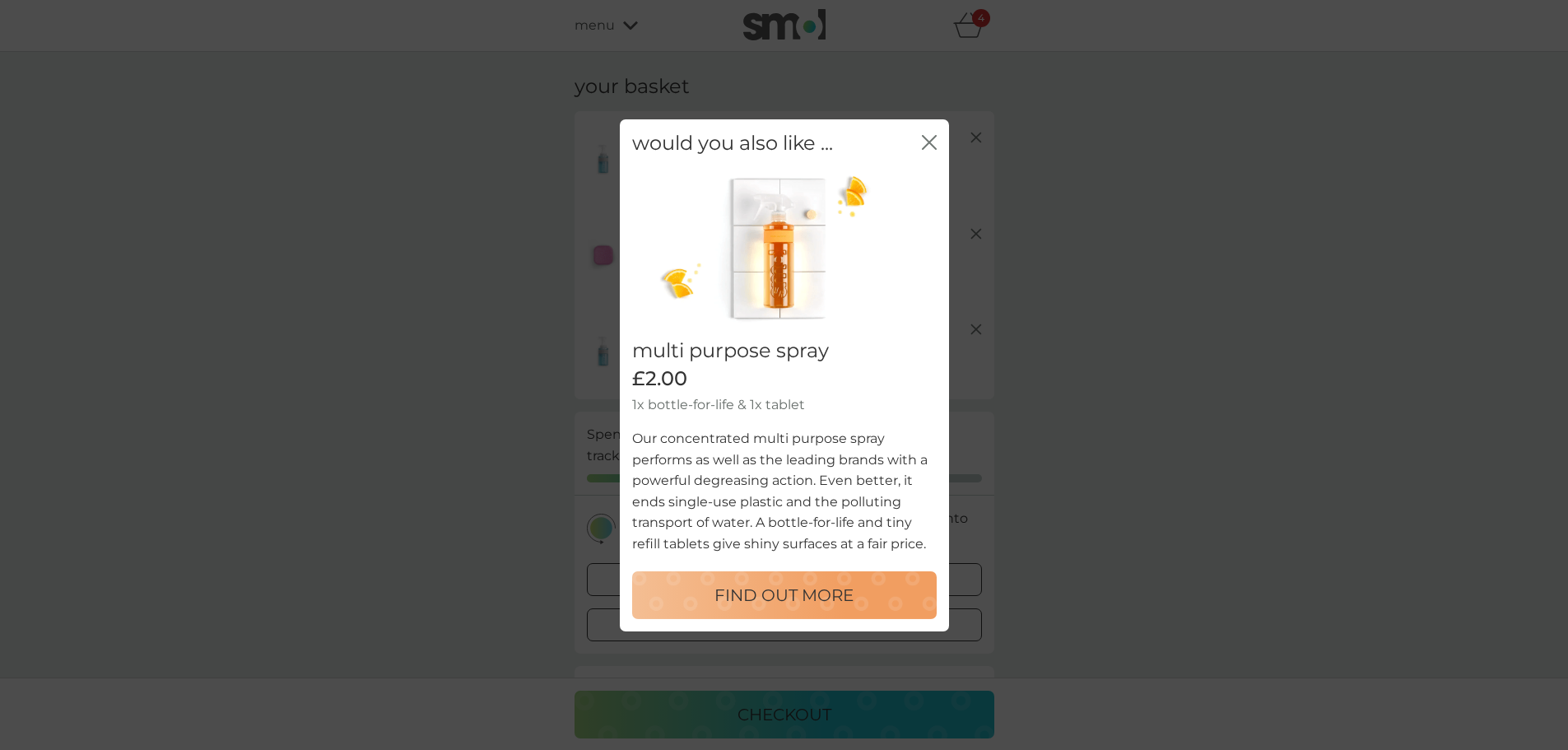
click at [932, 140] on icon "close" at bounding box center [933, 141] width 7 height 14
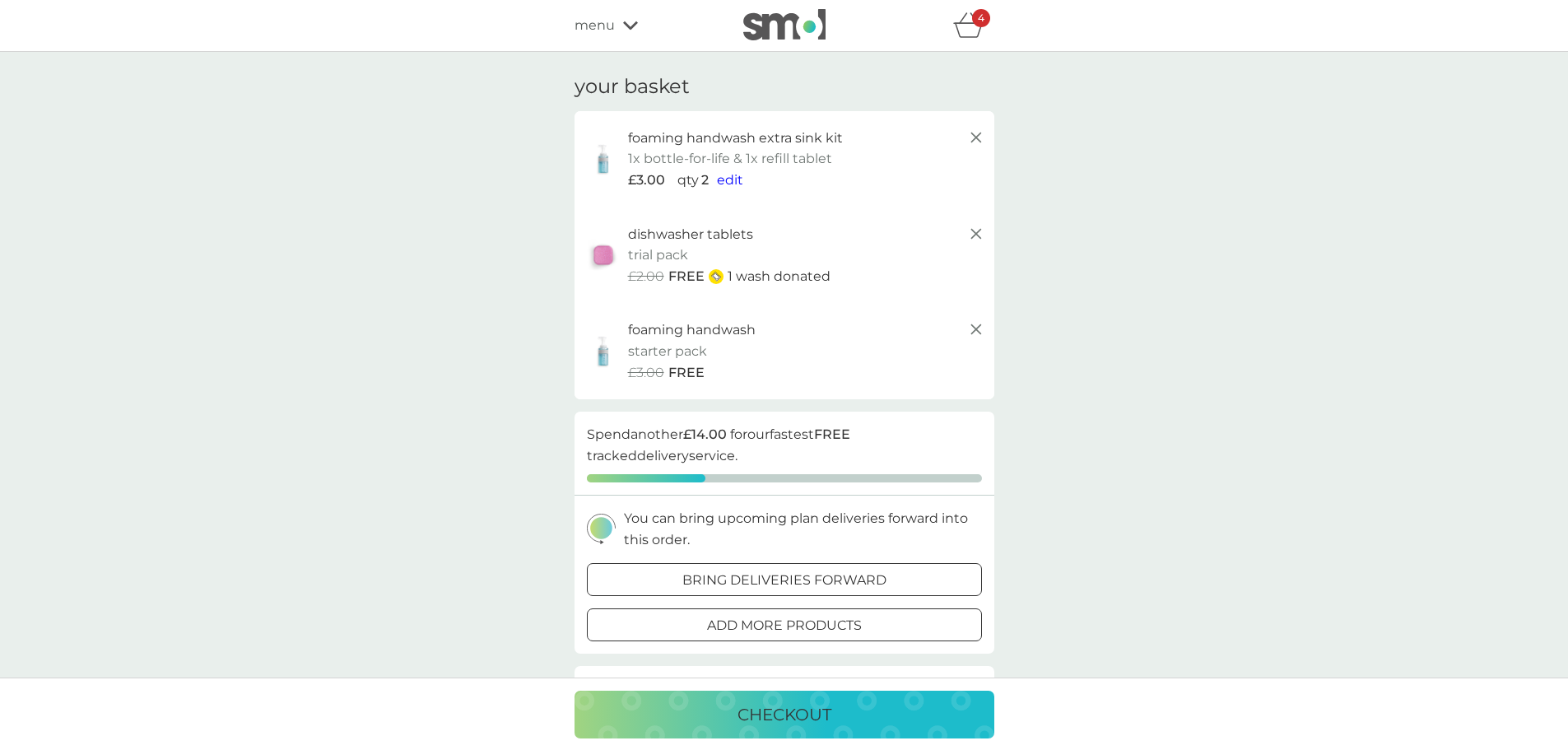
click at [974, 20] on div "4" at bounding box center [980, 18] width 18 height 18
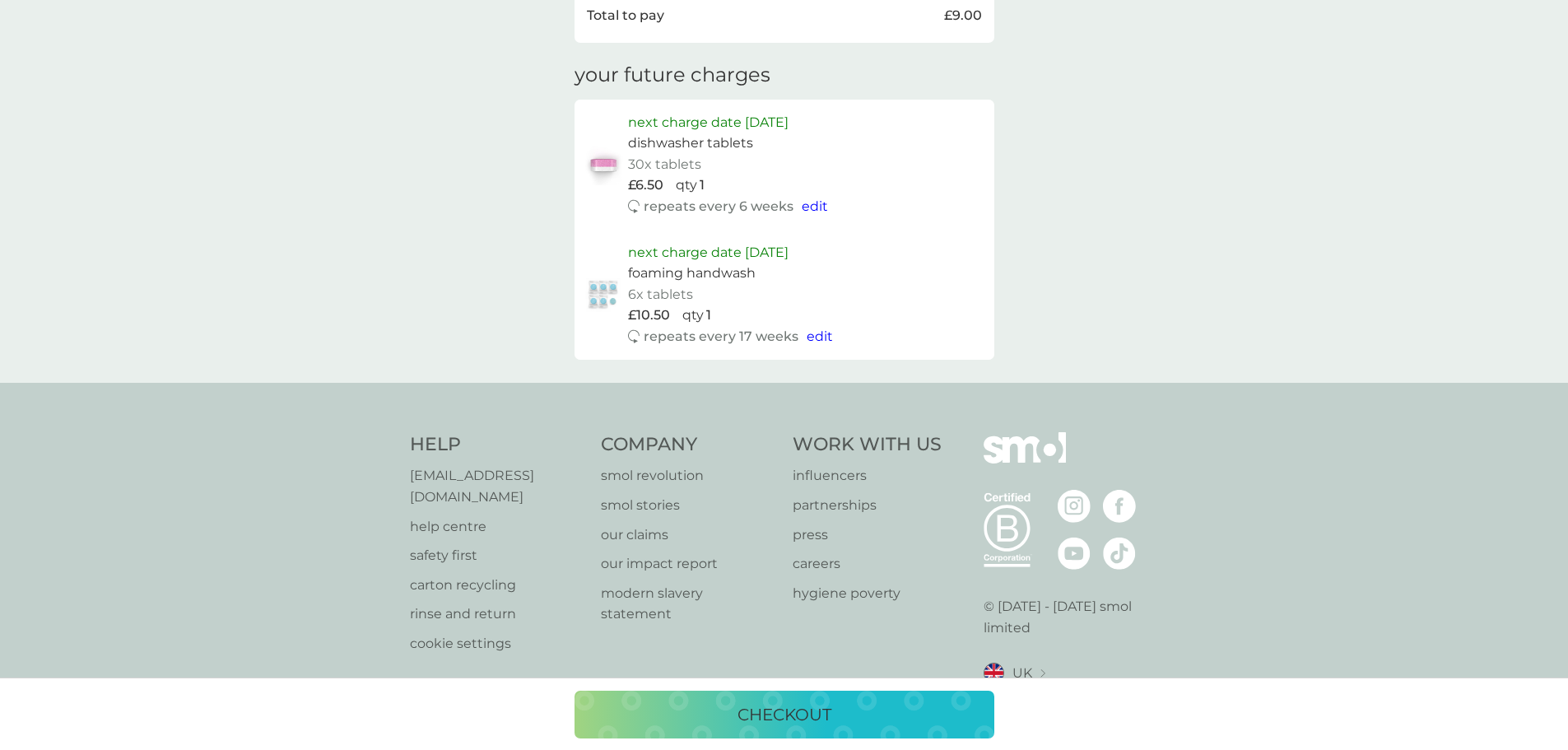
scroll to position [813, 0]
click at [732, 717] on div "checkout" at bounding box center [784, 714] width 387 height 26
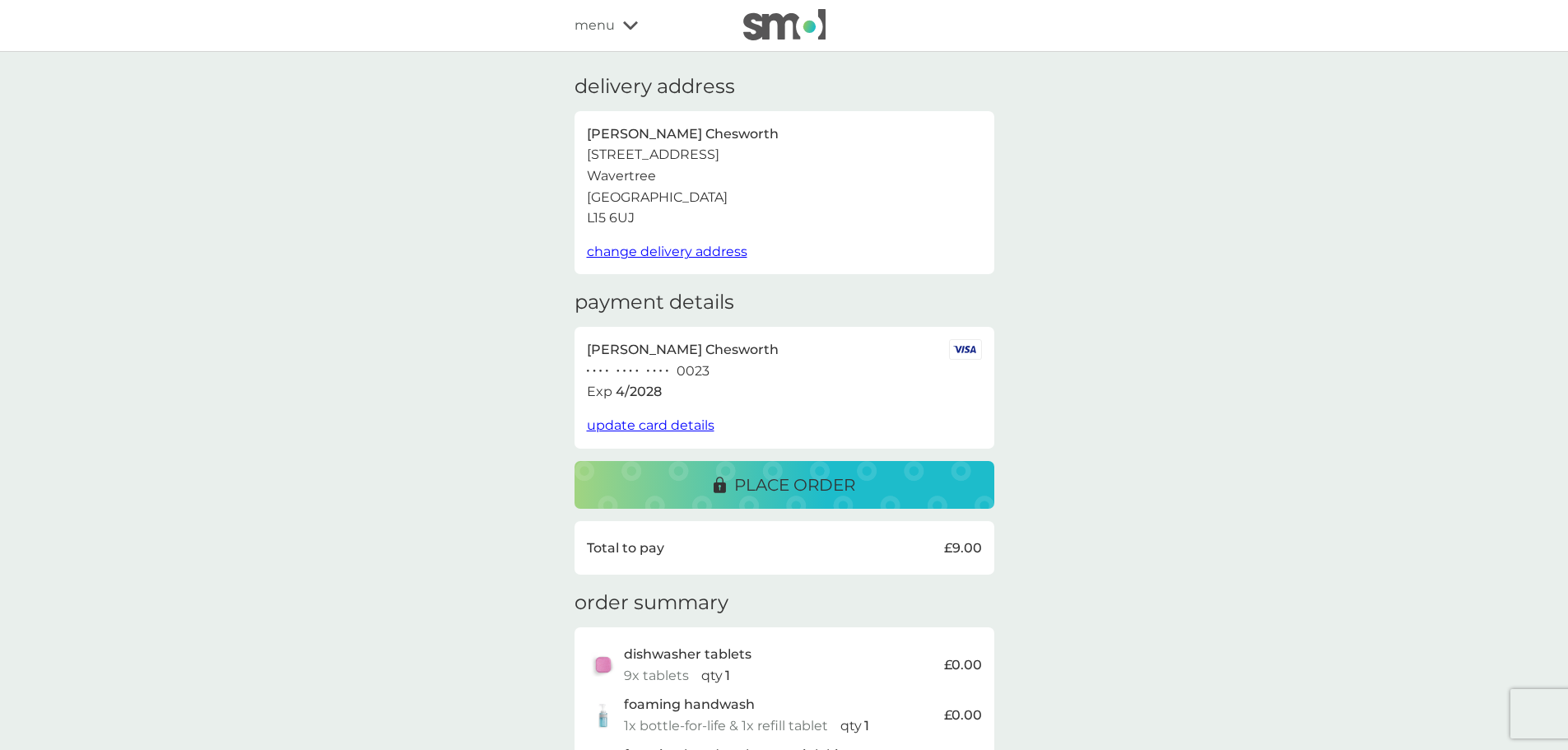
click at [665, 483] on div "place order" at bounding box center [784, 484] width 387 height 26
